Goal: Information Seeking & Learning: Learn about a topic

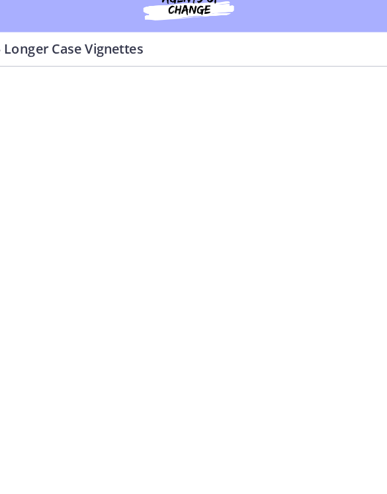
click at [161, 17] on img at bounding box center [194, 21] width 132 height 26
click at [164, 12] on img at bounding box center [194, 21] width 132 height 26
click at [220, 16] on div "Go to Dashboard" at bounding box center [193, 21] width 387 height 42
click at [217, 13] on img at bounding box center [194, 21] width 132 height 26
click at [160, 9] on img at bounding box center [194, 21] width 132 height 26
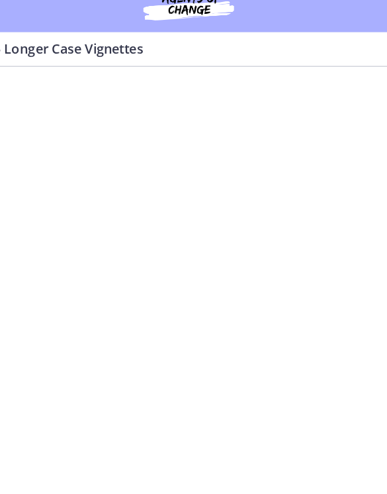
click at [160, 9] on img at bounding box center [194, 21] width 132 height 26
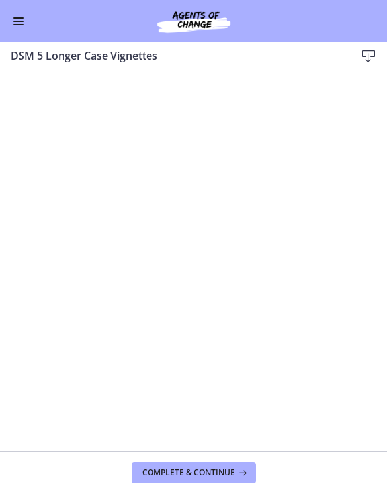
click at [215, 468] on span "Complete & continue" at bounding box center [188, 473] width 93 height 11
click at [212, 473] on span "Complete & continue" at bounding box center [188, 473] width 93 height 11
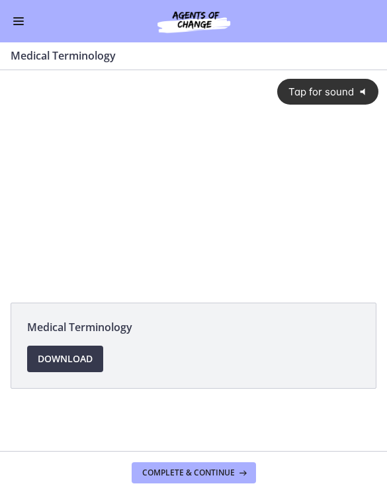
click at [336, 91] on span "Tap for sound" at bounding box center [316, 91] width 75 height 13
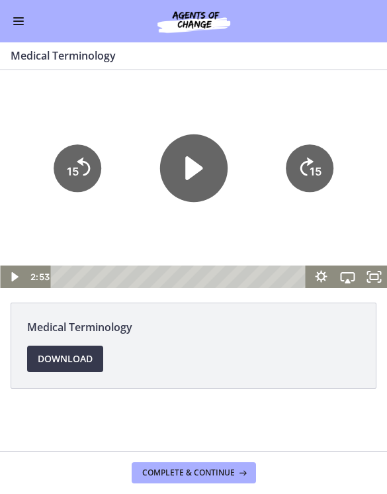
click at [196, 174] on icon "Play Video" at bounding box center [194, 168] width 68 height 68
